Goal: Navigation & Orientation: Go to known website

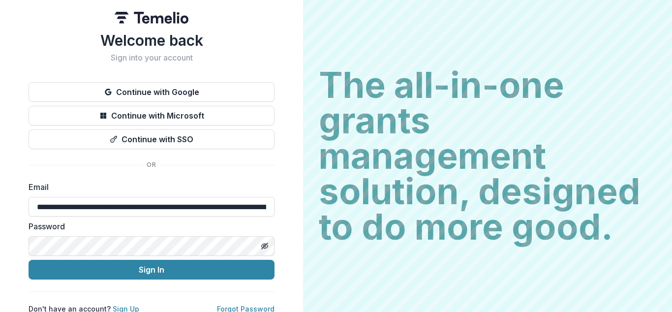
type input "**********"
click at [149, 207] on input "**********" at bounding box center [152, 207] width 246 height 20
